Goal: Information Seeking & Learning: Find specific fact

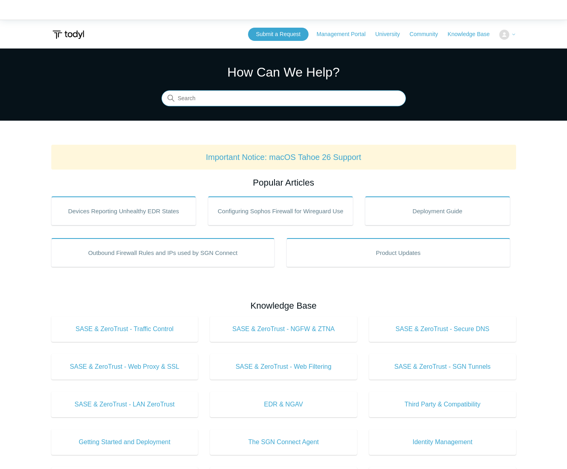
click at [342, 95] on input "Search" at bounding box center [283, 99] width 244 height 16
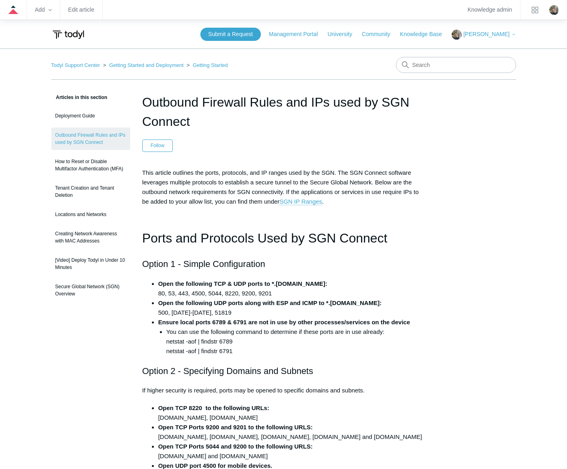
drag, startPoint x: 211, startPoint y: 120, endPoint x: 130, endPoint y: 101, distance: 82.7
copy h1 "Outbound Firewall Rules and IPs used by SGN Connect"
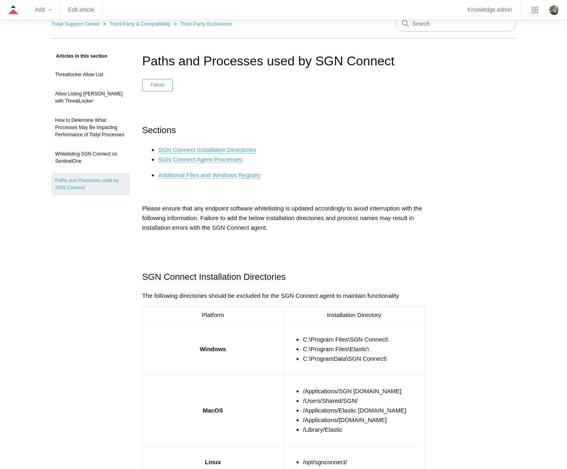
scroll to position [40, 0]
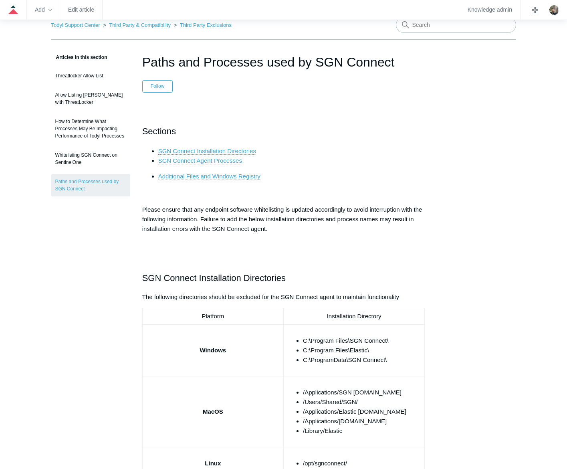
drag, startPoint x: 397, startPoint y: 61, endPoint x: 143, endPoint y: 64, distance: 253.2
click at [143, 64] on h1 "Paths and Processes used by SGN Connect" at bounding box center [283, 61] width 283 height 19
copy h1 "Paths and Processes used by SGN Connect"
